Goal: Navigation & Orientation: Find specific page/section

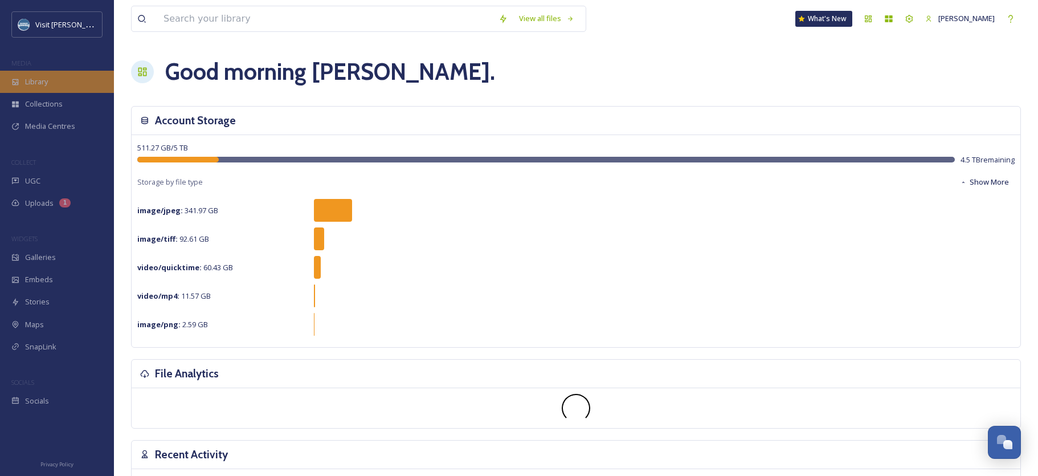
click at [38, 80] on span "Library" at bounding box center [36, 81] width 23 height 11
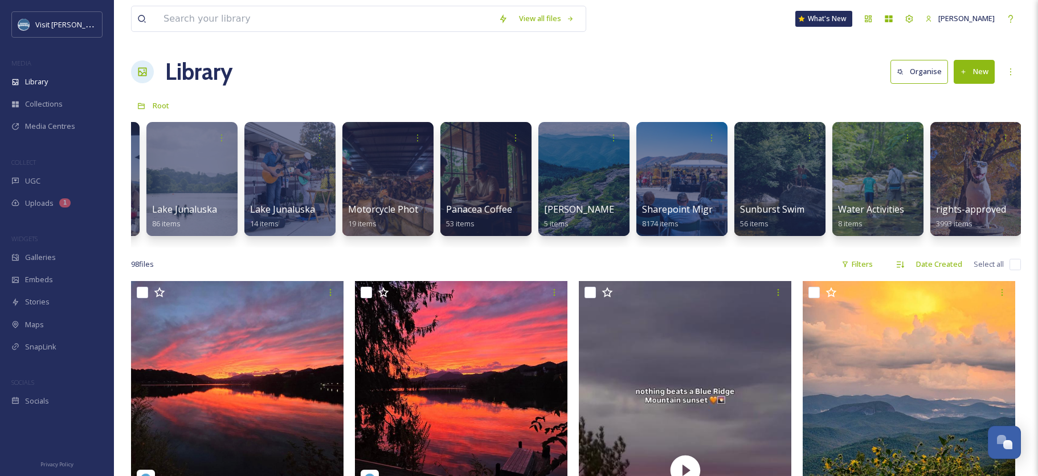
scroll to position [0, 1368]
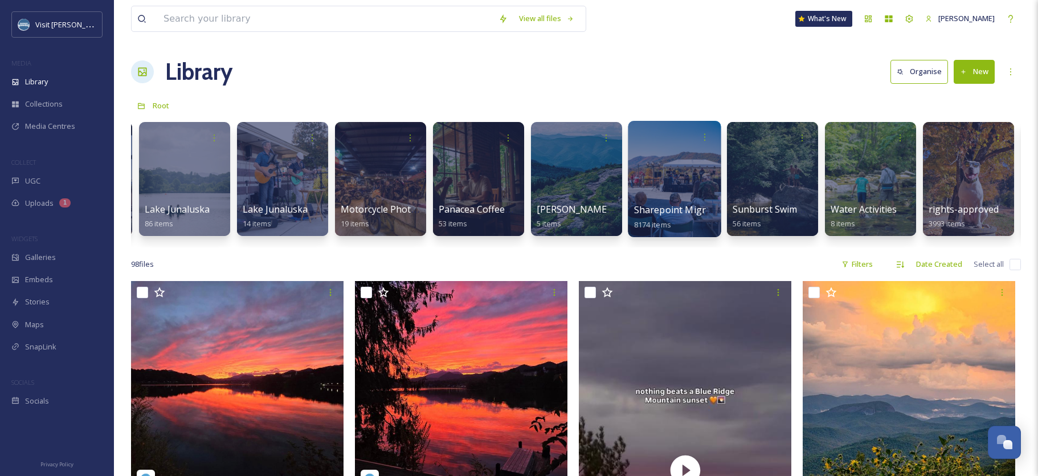
click at [678, 182] on div at bounding box center [674, 179] width 93 height 116
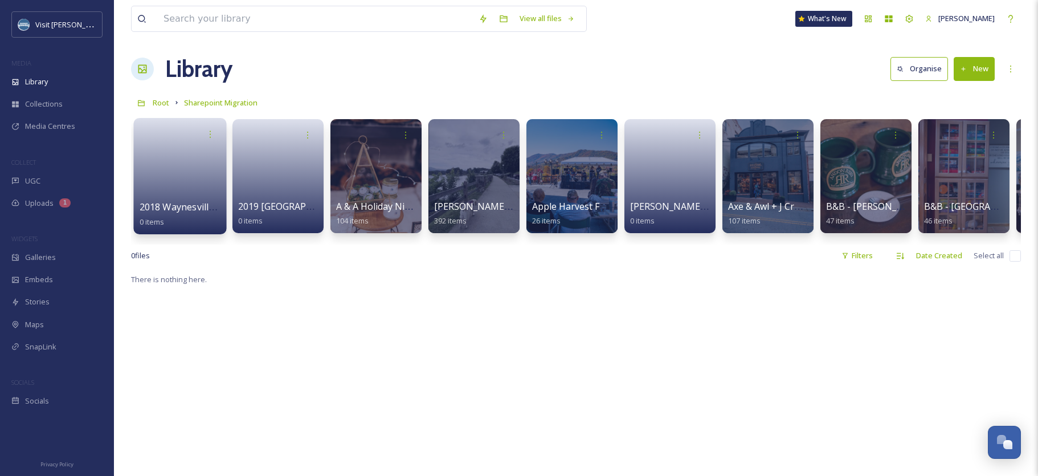
click at [193, 151] on link at bounding box center [180, 172] width 81 height 55
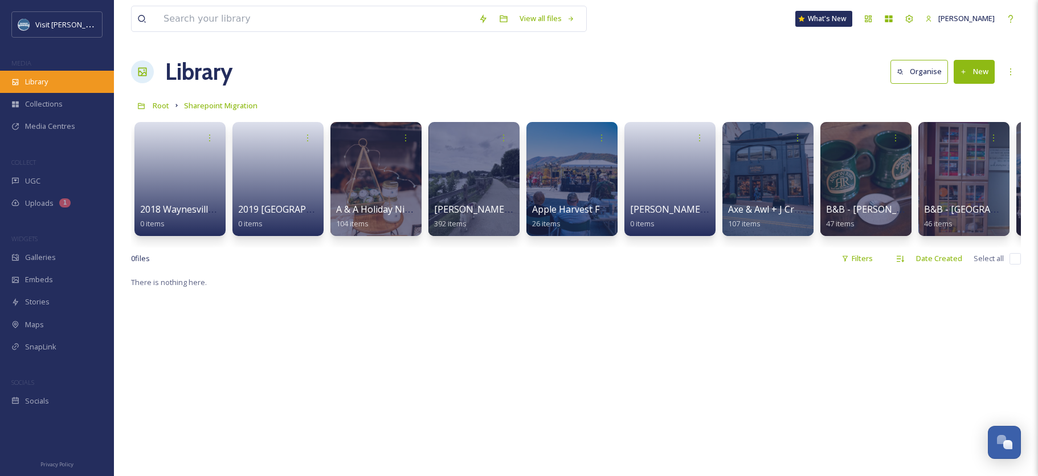
click at [51, 78] on div "Library" at bounding box center [57, 82] width 114 height 22
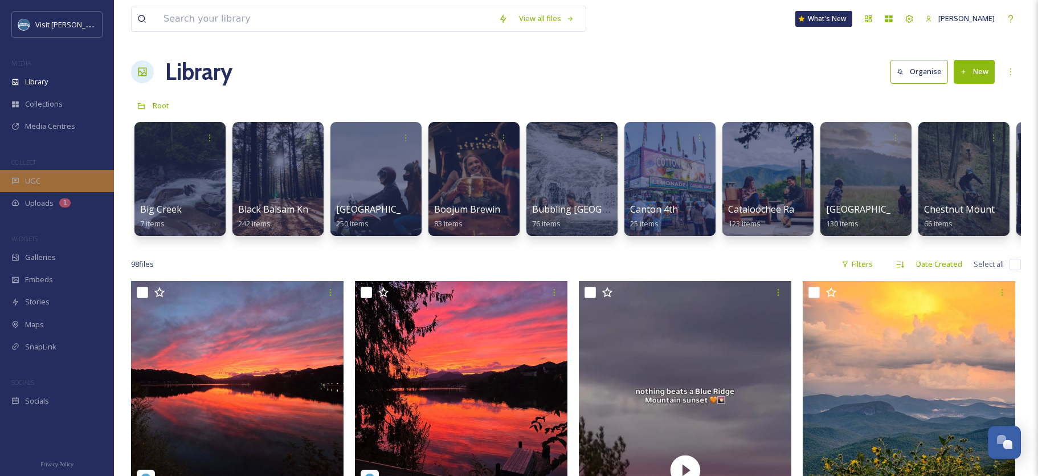
click at [31, 180] on span "UGC" at bounding box center [32, 181] width 15 height 11
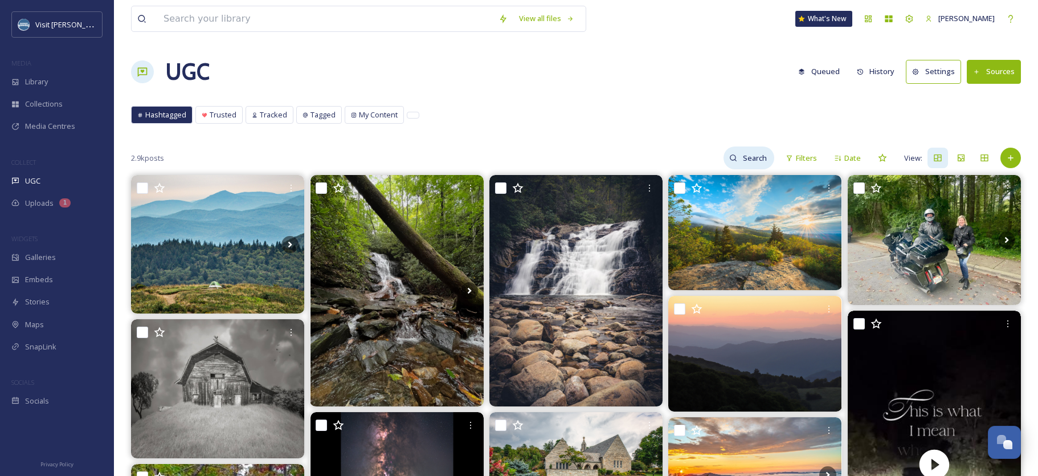
click at [749, 157] on input at bounding box center [755, 157] width 37 height 23
click at [573, 19] on icon at bounding box center [570, 18] width 7 height 7
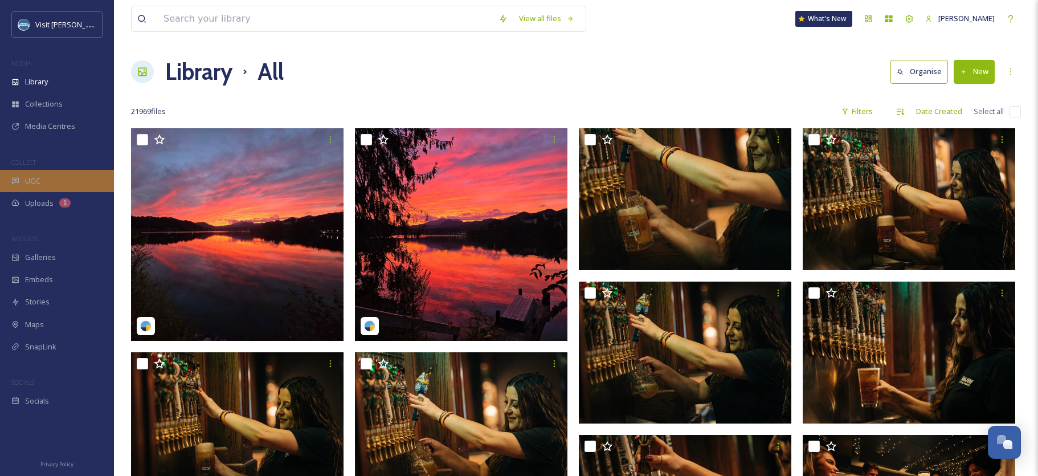
click at [33, 178] on span "UGC" at bounding box center [32, 181] width 15 height 11
